Goal: Task Accomplishment & Management: Manage account settings

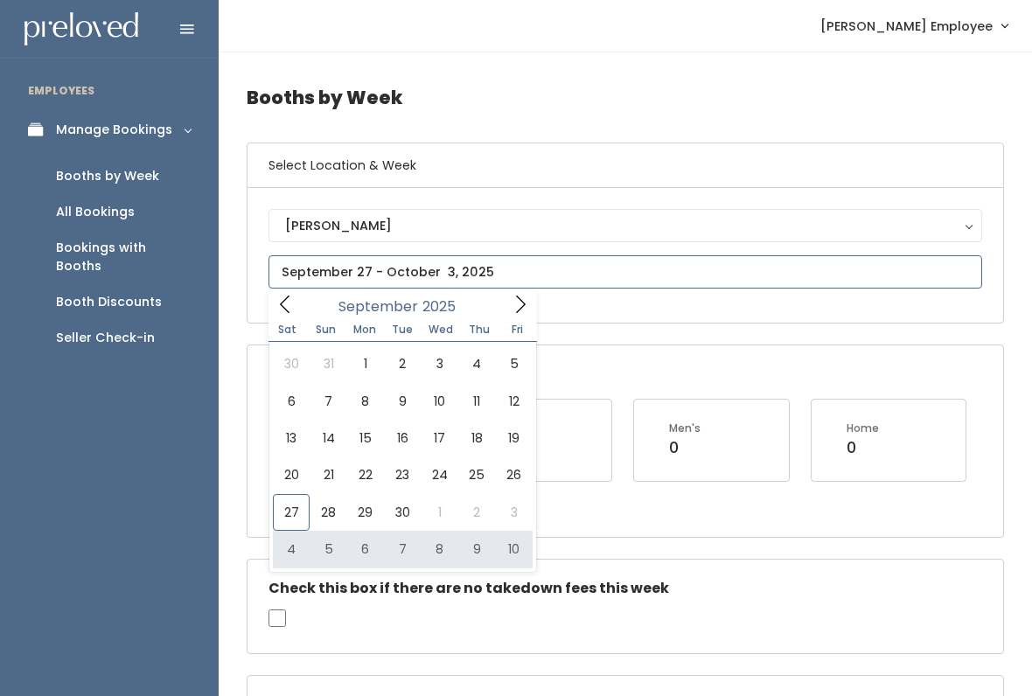
type input "[DATE] to [DATE]"
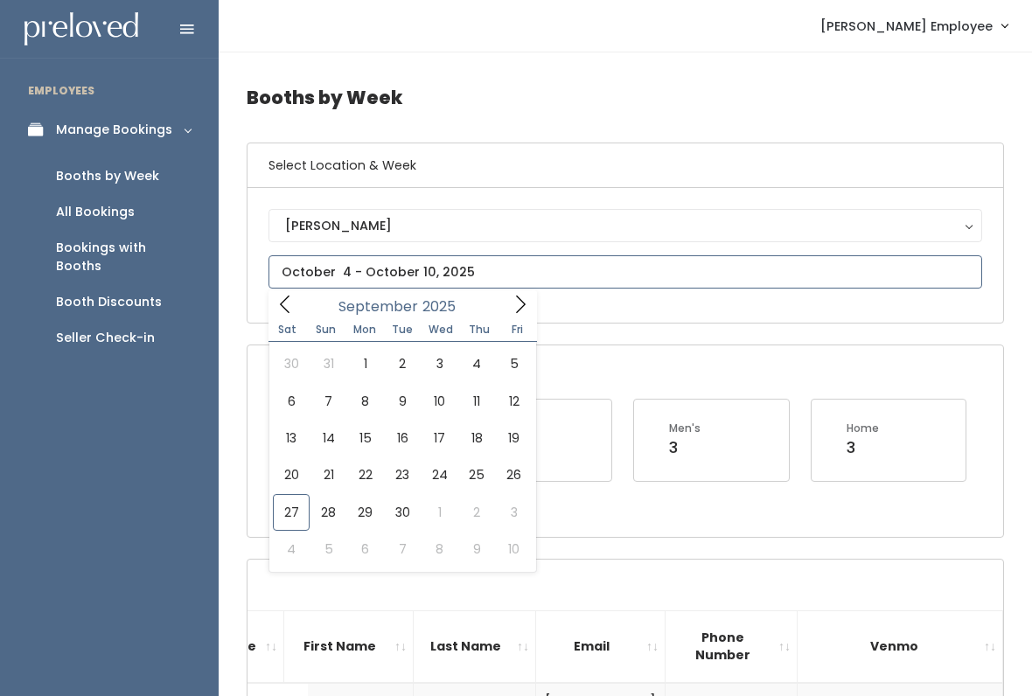
click at [521, 308] on icon at bounding box center [521, 304] width 10 height 17
type input "October 11 to October 17"
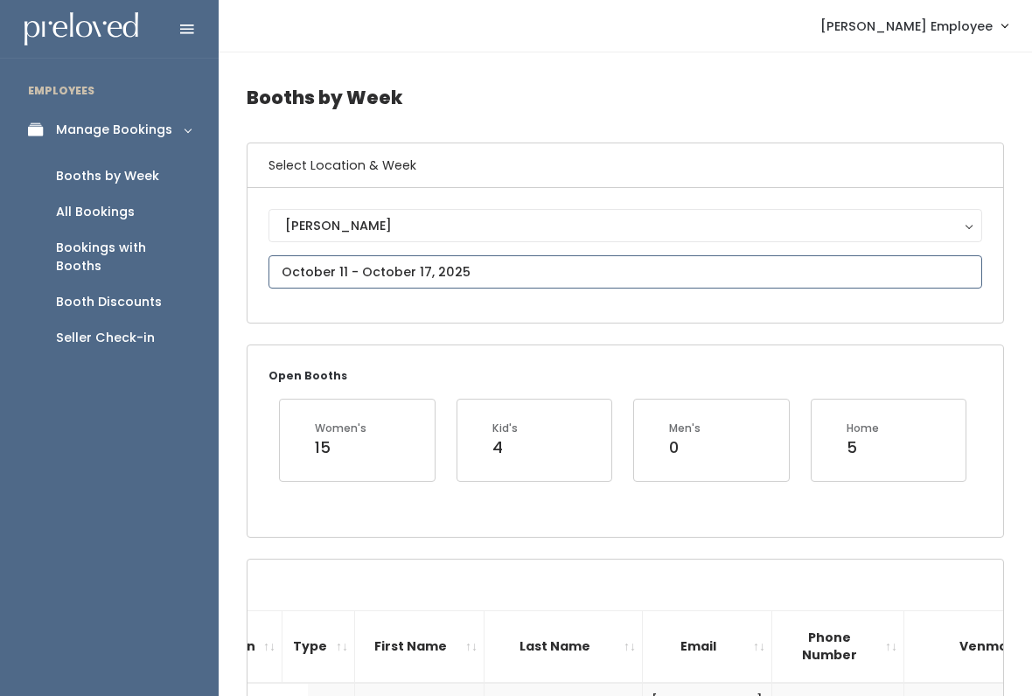
click at [508, 272] on input "text" at bounding box center [626, 271] width 714 height 33
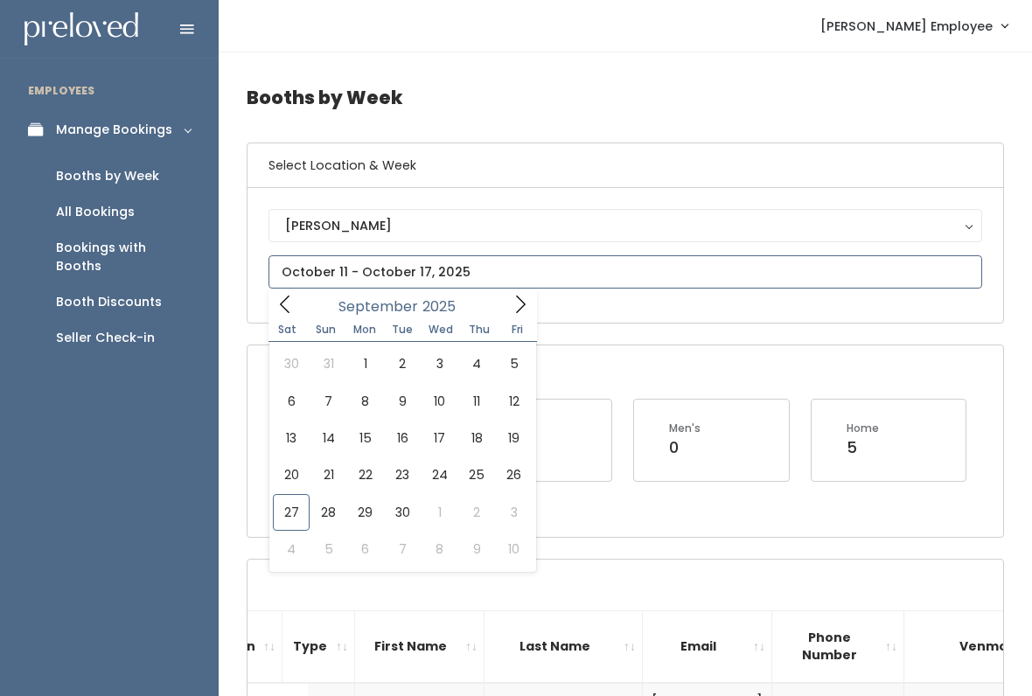
click at [514, 298] on icon at bounding box center [520, 304] width 19 height 19
type input "October 4 to October 10"
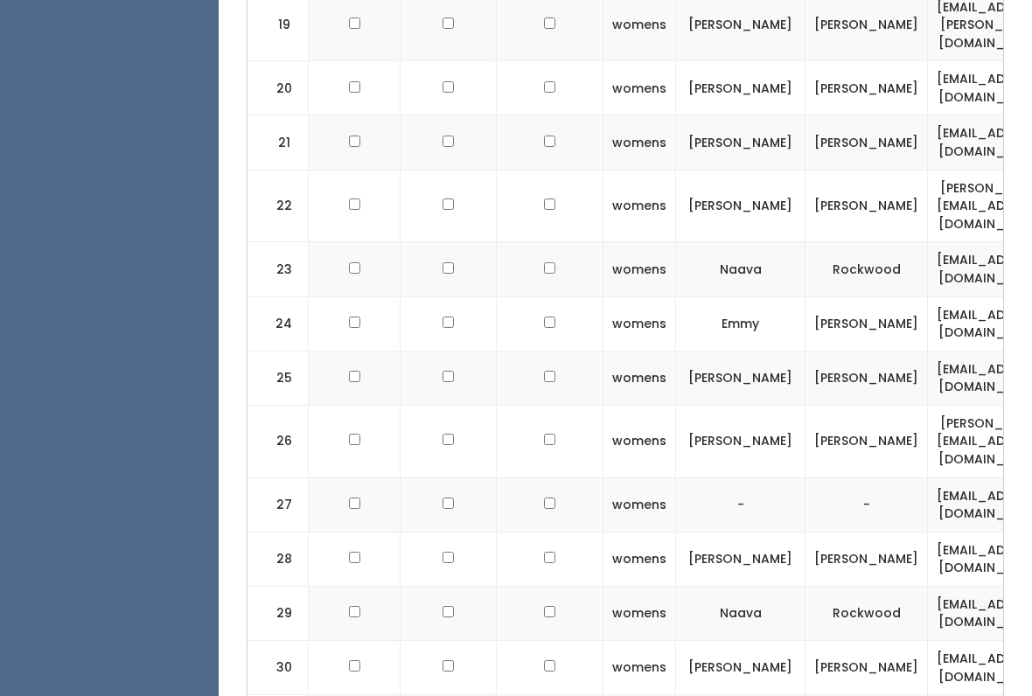
click at [356, 499] on input "checkbox" at bounding box center [354, 504] width 11 height 11
checkbox input "true"
